Goal: Task Accomplishment & Management: Manage account settings

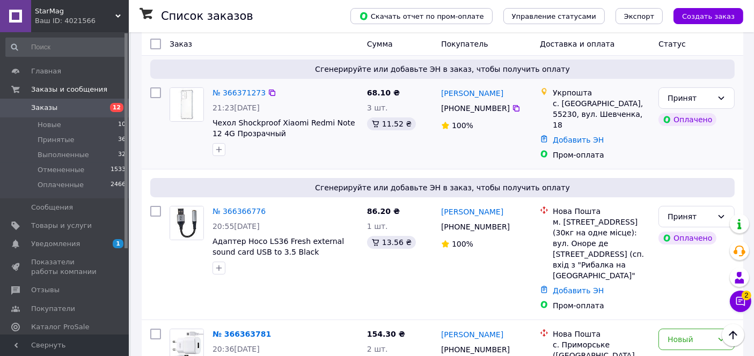
scroll to position [119, 0]
click at [744, 301] on button "Чат с покупателем 2" at bounding box center [739, 301] width 21 height 21
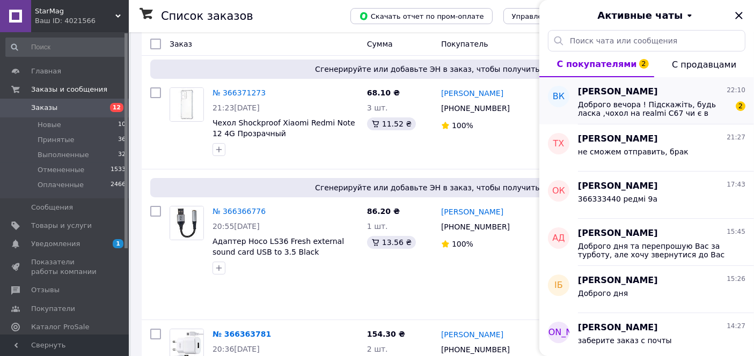
click at [660, 113] on span "Доброго вечора ! Підскажіть, будь ласка ,чохол на realmi C67 чи є в наявності.?…" at bounding box center [654, 108] width 152 height 17
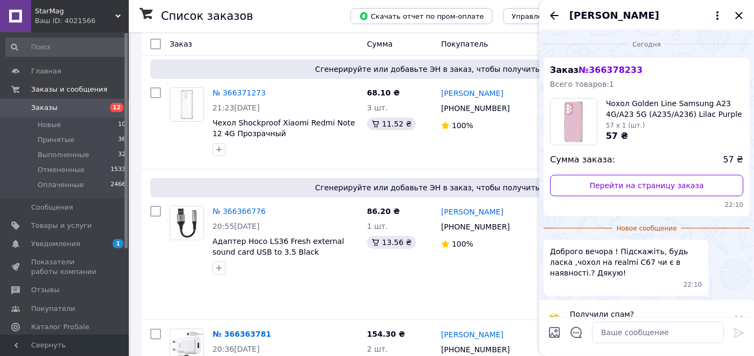
scroll to position [22, 0]
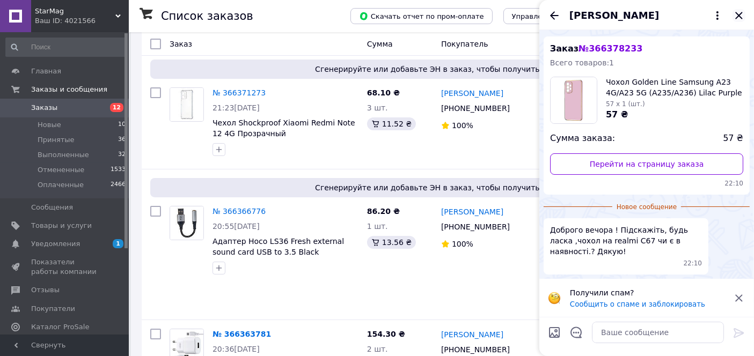
click at [738, 16] on icon "Закрыть" at bounding box center [738, 15] width 7 height 7
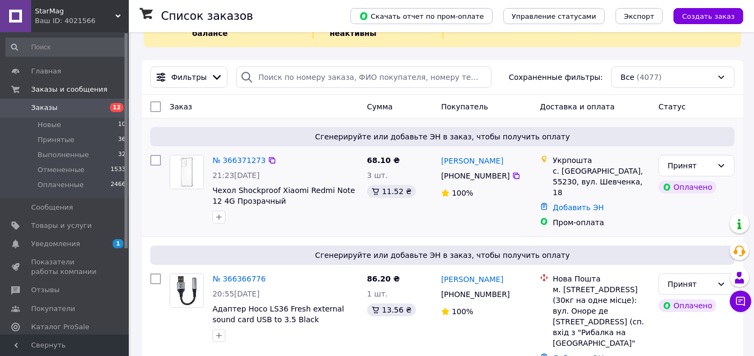
scroll to position [179, 0]
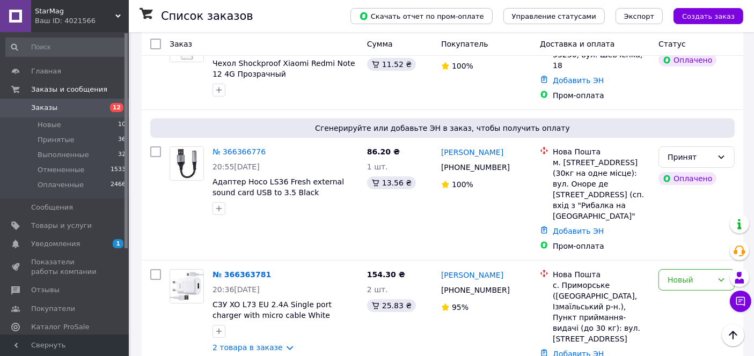
click at [65, 99] on link "Заказы 12" at bounding box center [66, 108] width 132 height 18
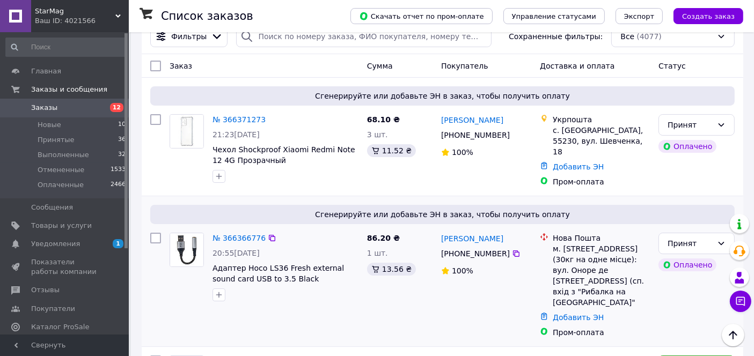
scroll to position [60, 0]
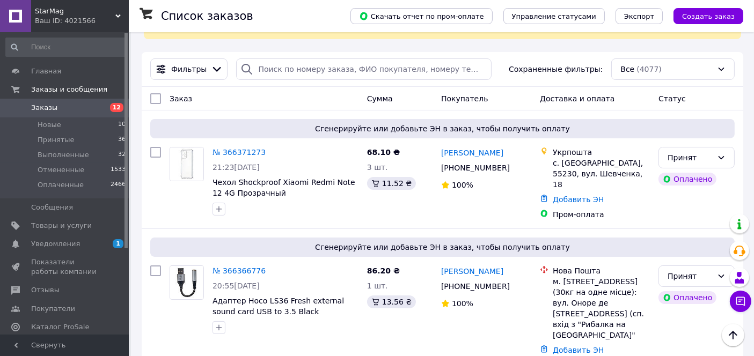
click at [41, 107] on span "Заказы" at bounding box center [44, 108] width 26 height 10
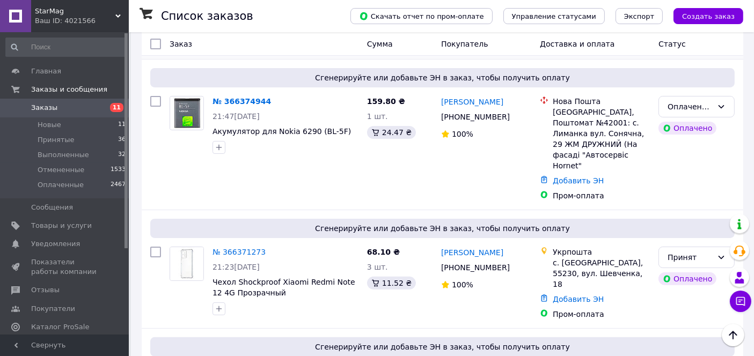
scroll to position [179, 0]
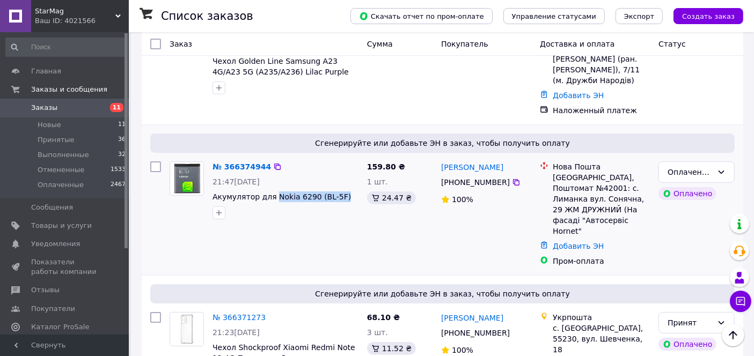
drag, startPoint x: 269, startPoint y: 168, endPoint x: 338, endPoint y: 175, distance: 69.6
click at [338, 175] on div "№ 366374944 21:47, 12.10.2025 Акумулятор для Nokia 6290 (BL-5F)" at bounding box center [285, 190] width 154 height 67
copy span "Nokia 6290 (BL-5F)"
click at [712, 166] on div "Оплаченный" at bounding box center [689, 172] width 45 height 12
click at [684, 173] on li "Принят" at bounding box center [696, 173] width 75 height 19
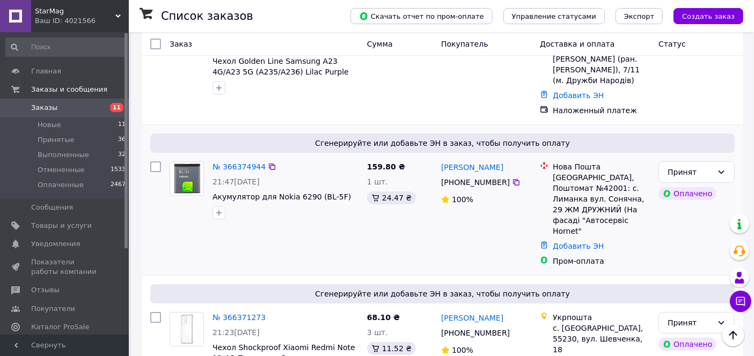
scroll to position [0, 0]
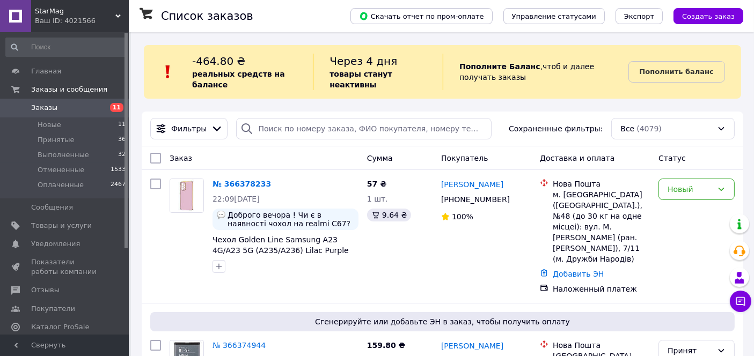
click at [276, 158] on div "Заказ" at bounding box center [263, 158] width 197 height 19
